Goal: Check status: Check status

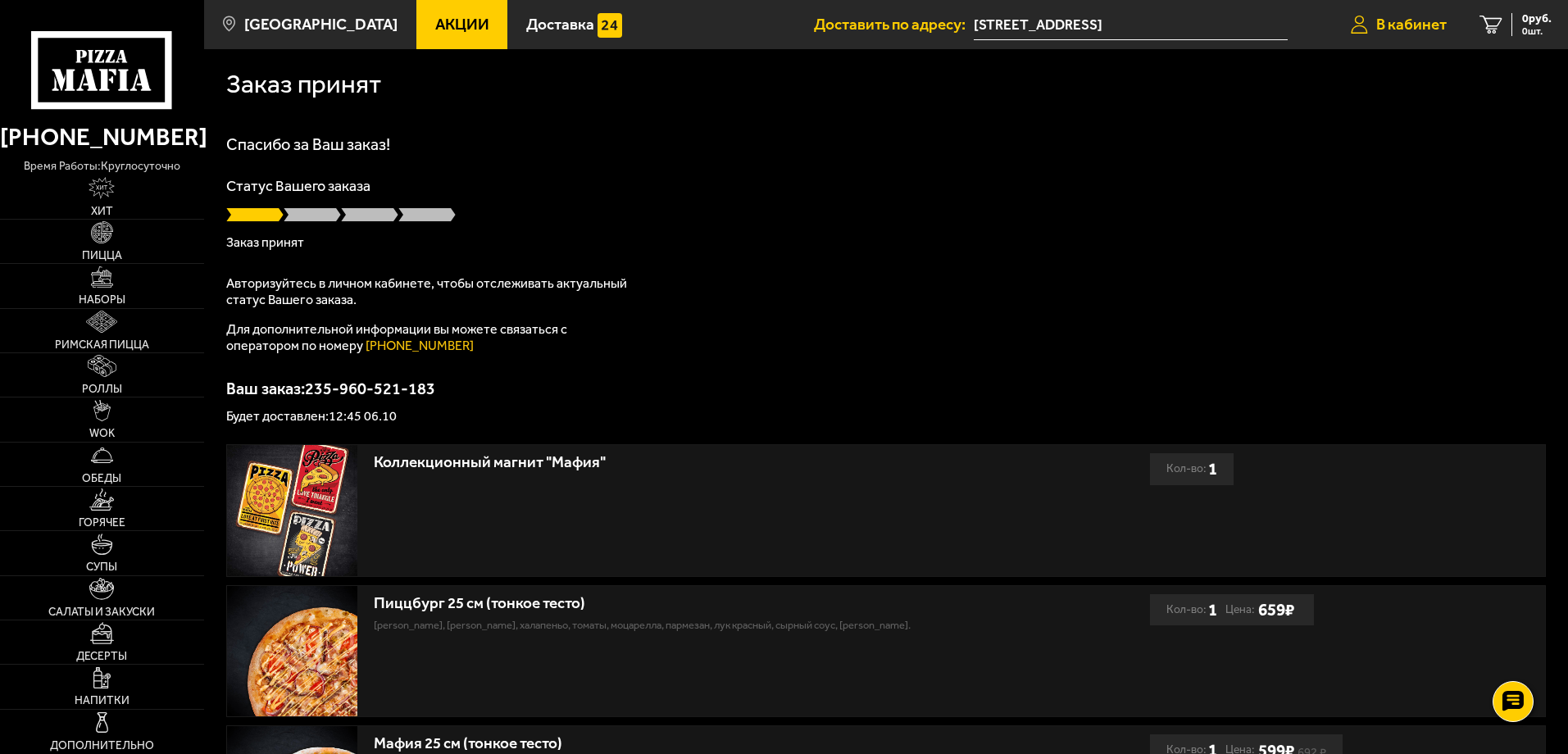
click at [1438, 33] on link "В кабинет" at bounding box center [1398, 24] width 128 height 49
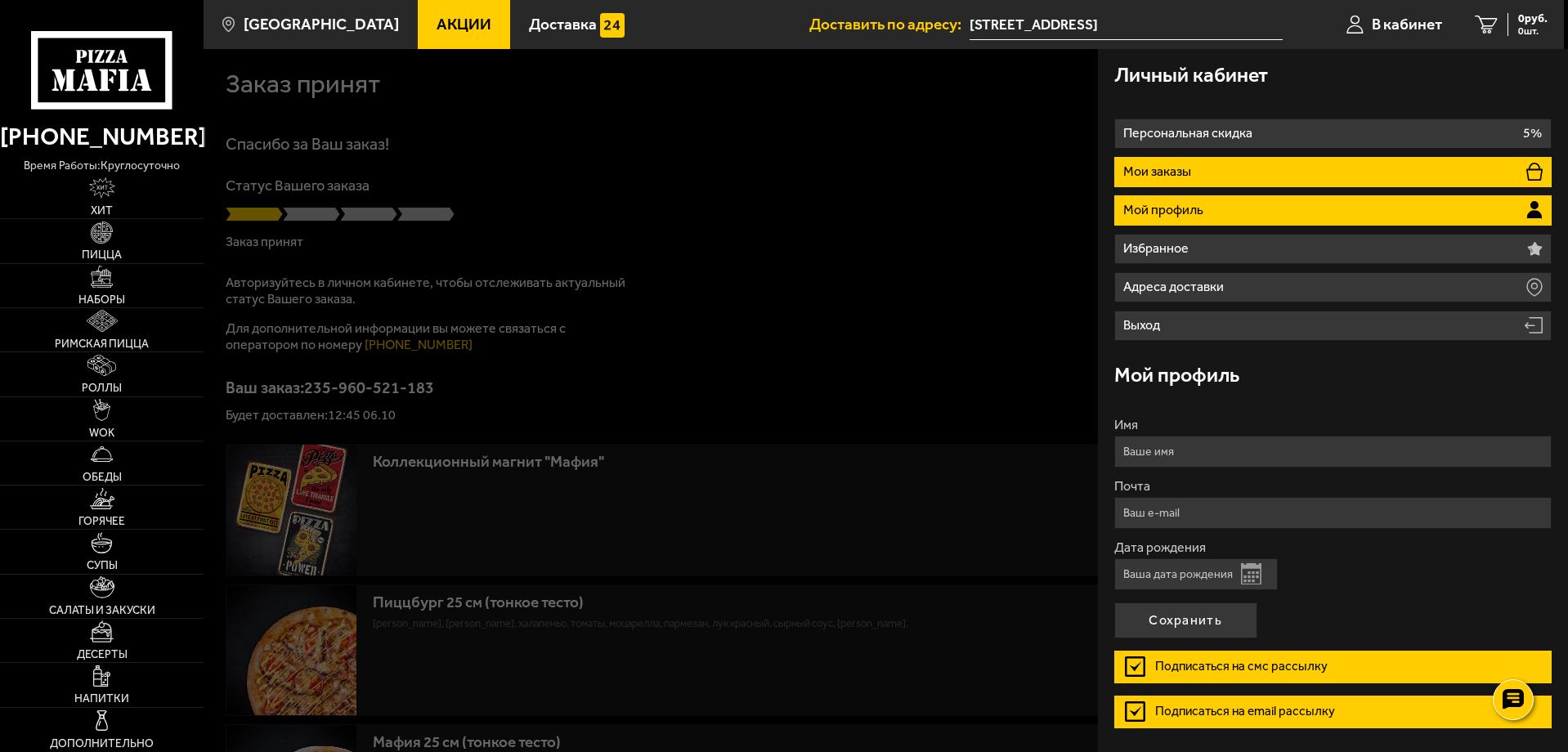
click at [1211, 172] on li "Мои заказы" at bounding box center [1333, 172] width 437 height 30
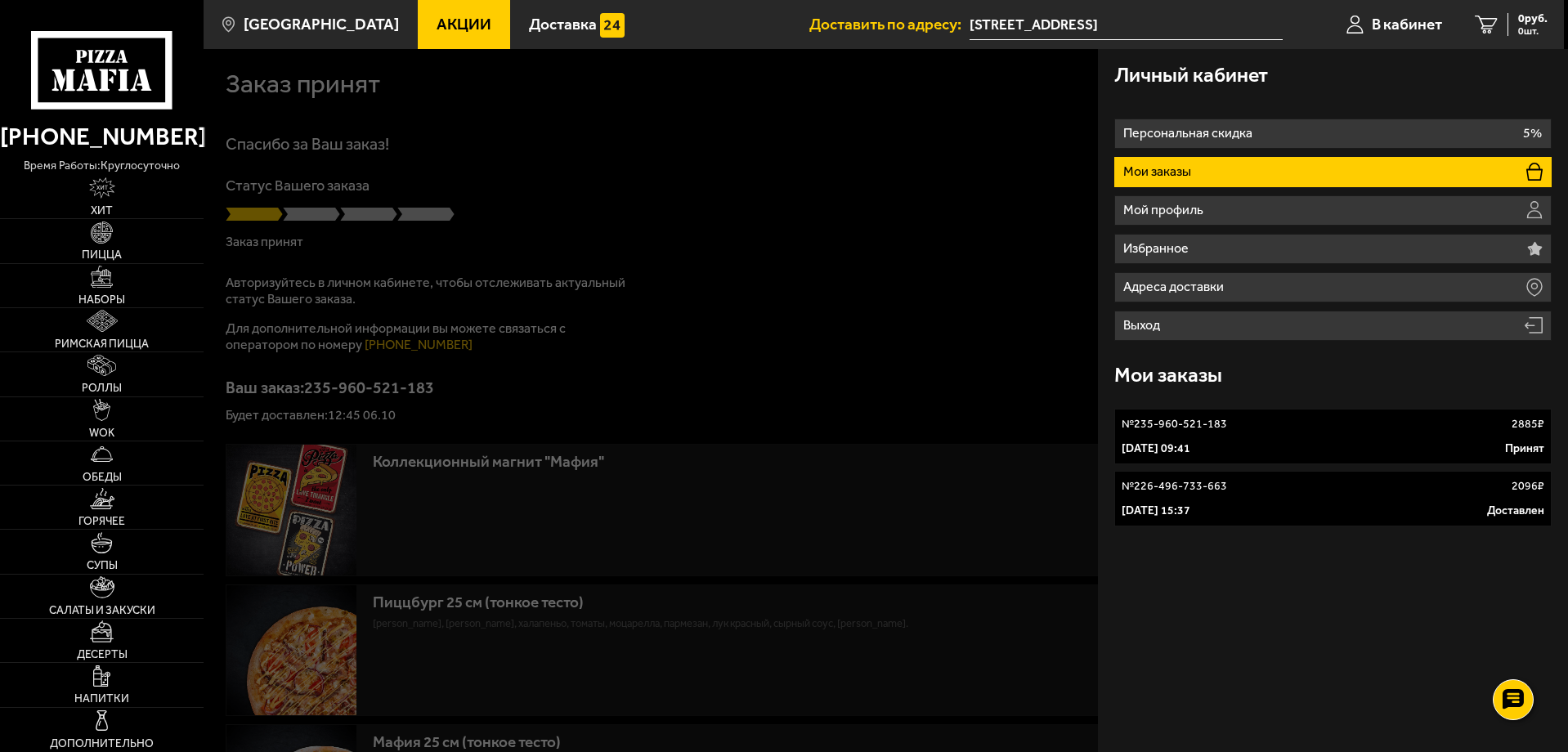
click at [1211, 172] on li "Мои заказы" at bounding box center [1333, 172] width 437 height 30
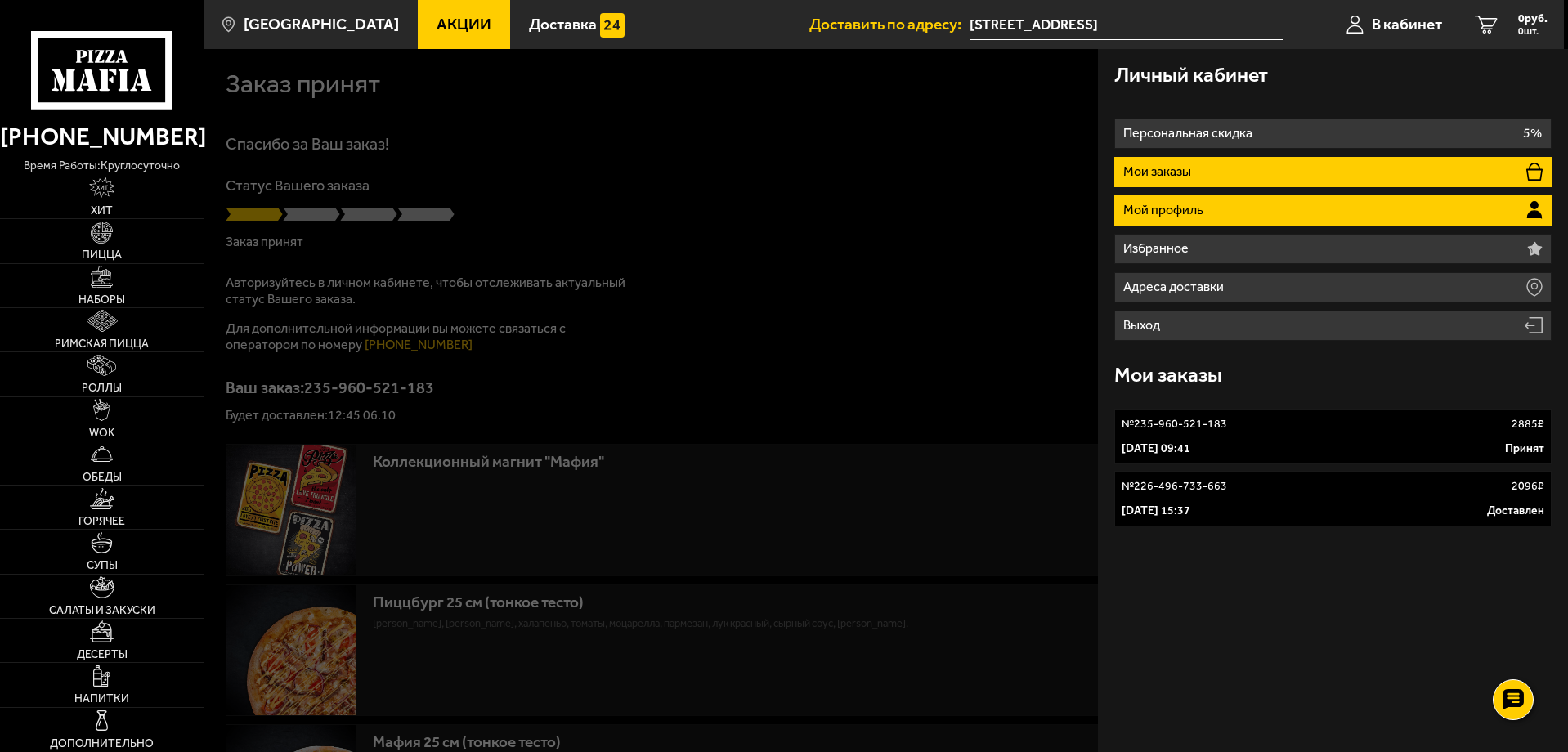
click at [1194, 203] on p "Мой профиль" at bounding box center [1165, 210] width 84 height 13
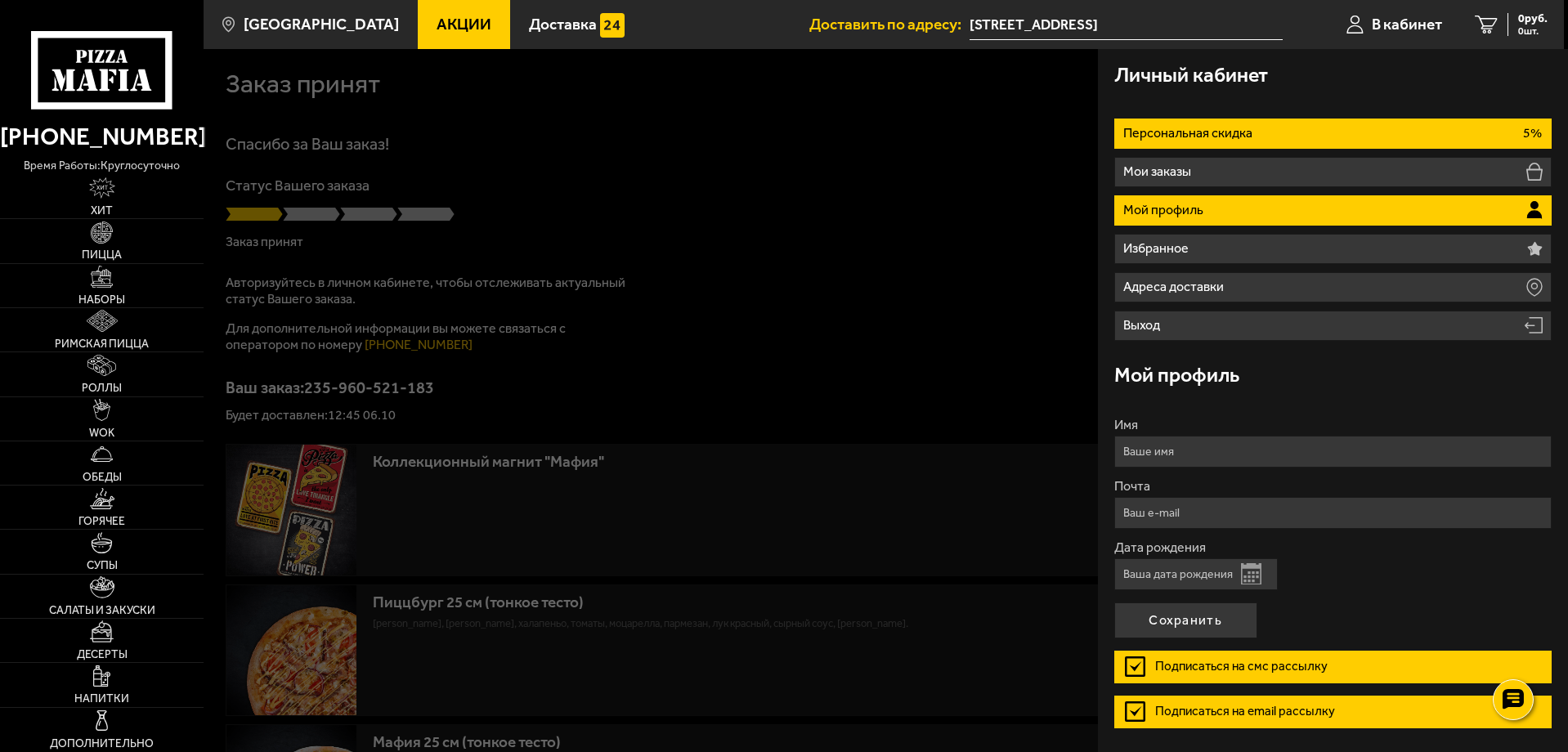
click at [1186, 143] on li "Персональная скидка 5%" at bounding box center [1333, 134] width 437 height 30
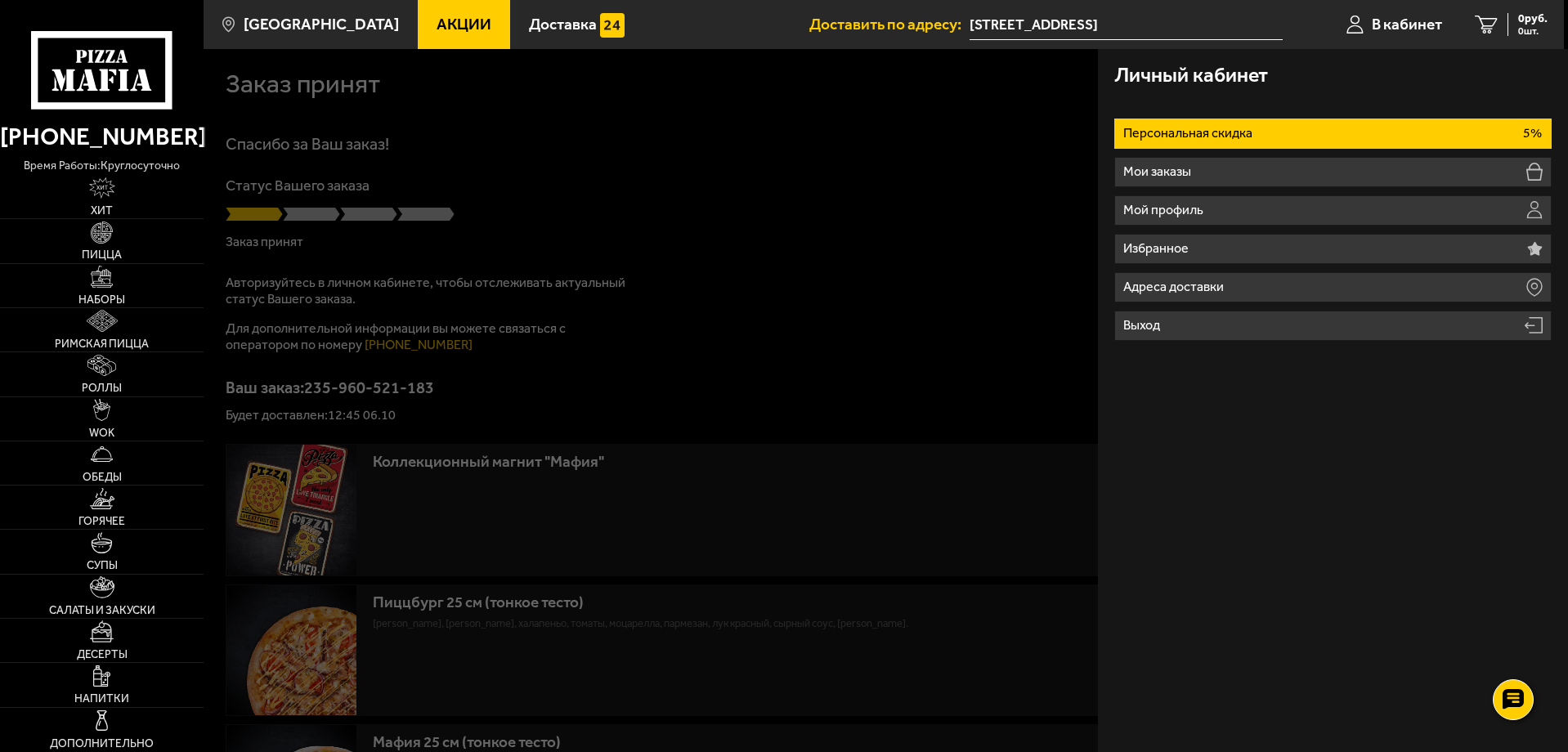
click at [1186, 143] on li "Персональная скидка 5%" at bounding box center [1333, 134] width 437 height 30
click at [1186, 190] on ul "Персональная скидка 5% Мои заказы Мой профиль Избранное Адреса доставки Выход" at bounding box center [1333, 229] width 437 height 222
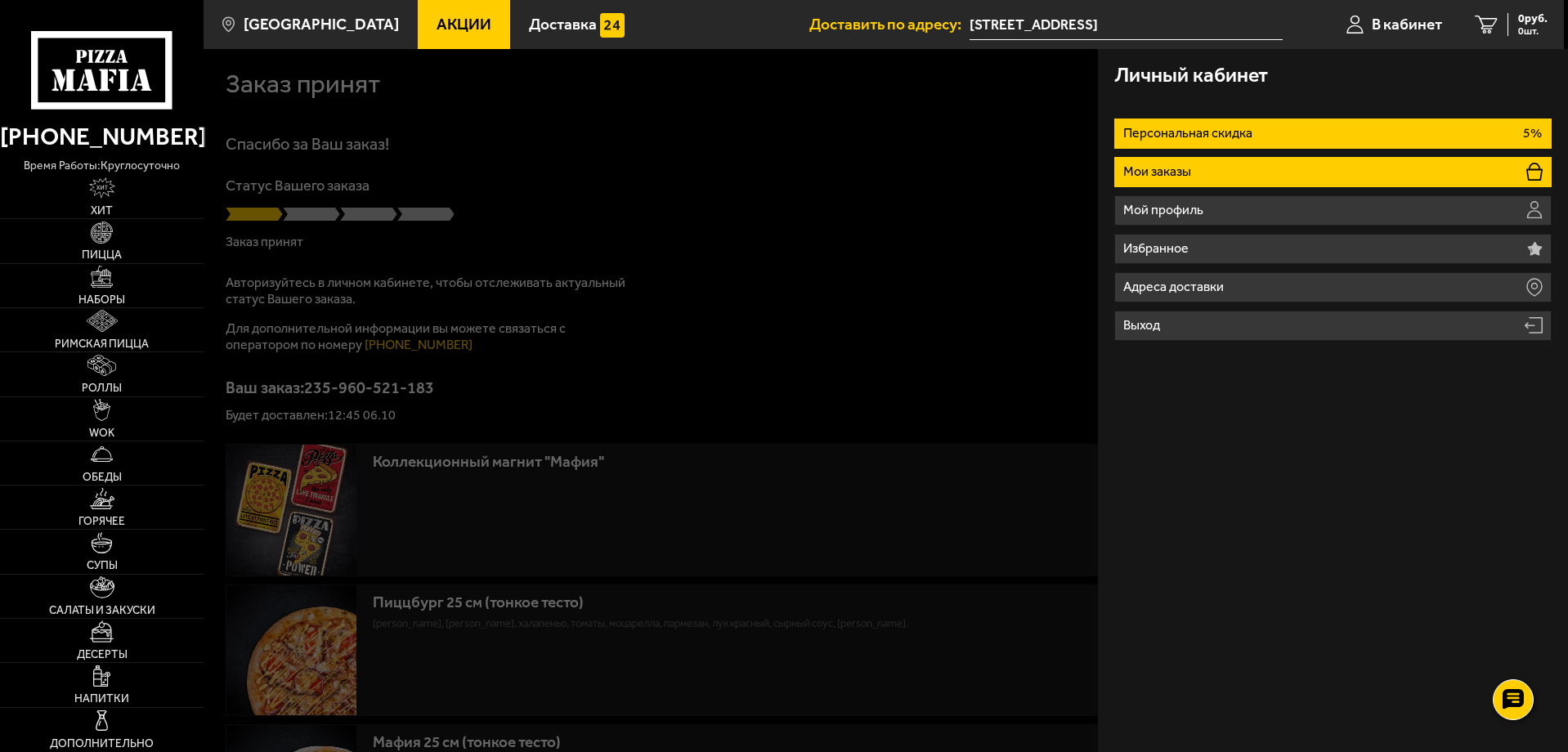
click at [1182, 183] on li "Мои заказы" at bounding box center [1333, 172] width 437 height 30
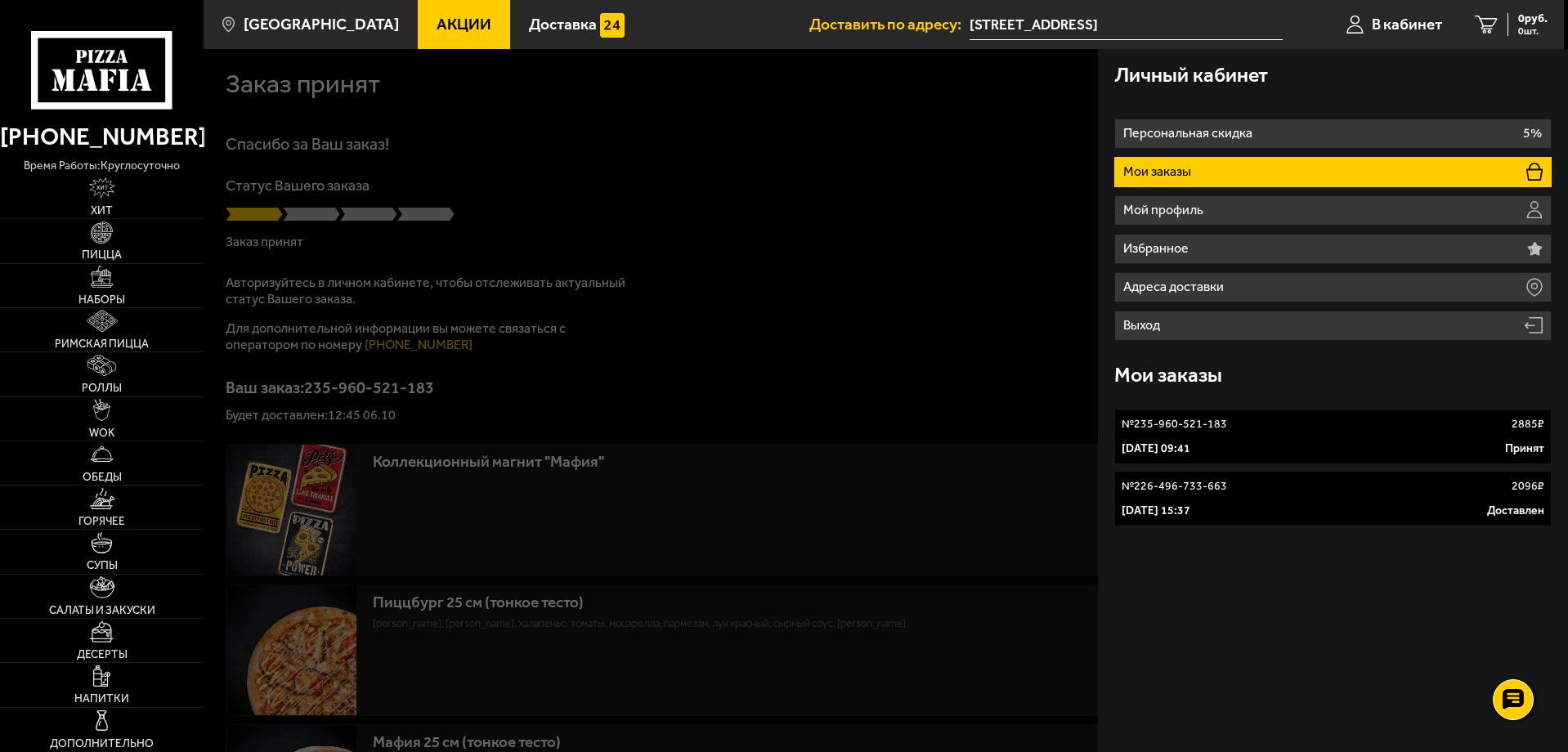
click at [1189, 437] on link "№ 235-960-521-183 2885 ₽ [DATE] 09:41 Принят" at bounding box center [1333, 437] width 437 height 56
